Goal: Complete application form

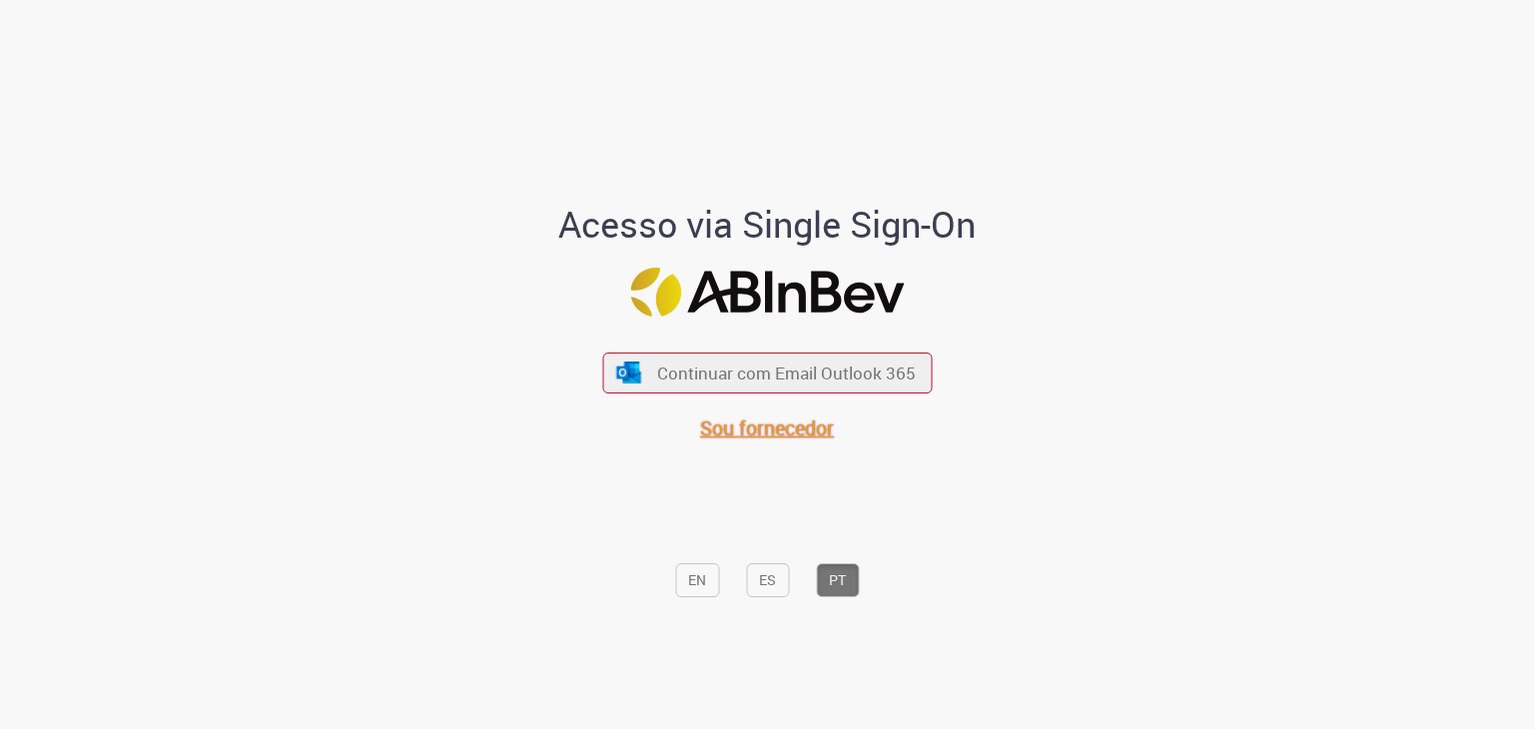
click at [779, 431] on span "Sou fornecedor" at bounding box center [767, 427] width 134 height 27
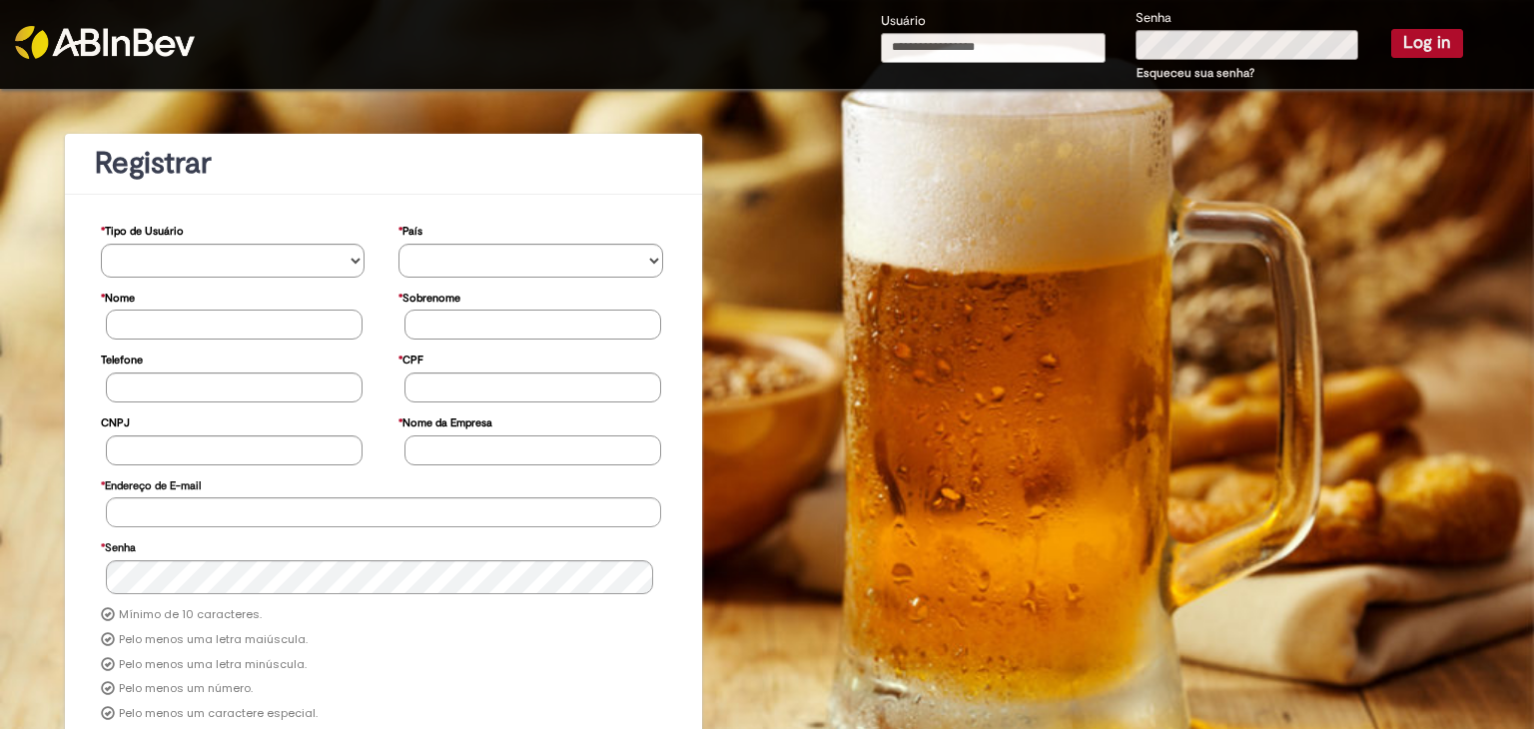
click at [955, 53] on input "Usuário" at bounding box center [994, 48] width 226 height 30
type input "**********"
